Goal: Task Accomplishment & Management: Use online tool/utility

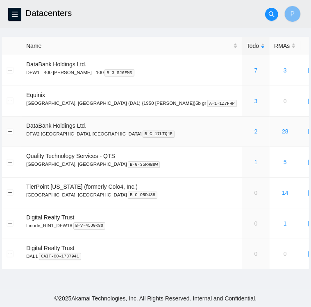
click at [246, 131] on div "2" at bounding box center [255, 131] width 18 height 9
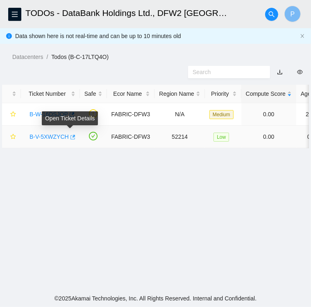
click at [71, 137] on icon "button" at bounding box center [72, 137] width 5 height 5
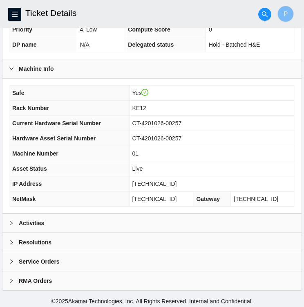
scroll to position [213, 0]
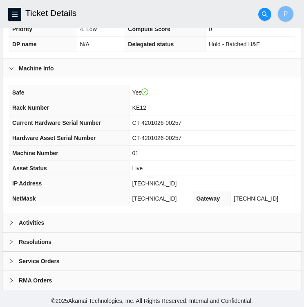
click at [53, 215] on div "Activities" at bounding box center [151, 222] width 299 height 19
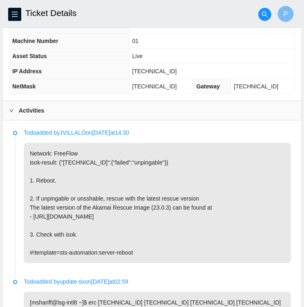
scroll to position [327, 0]
